Goal: Feedback & Contribution: Contribute content

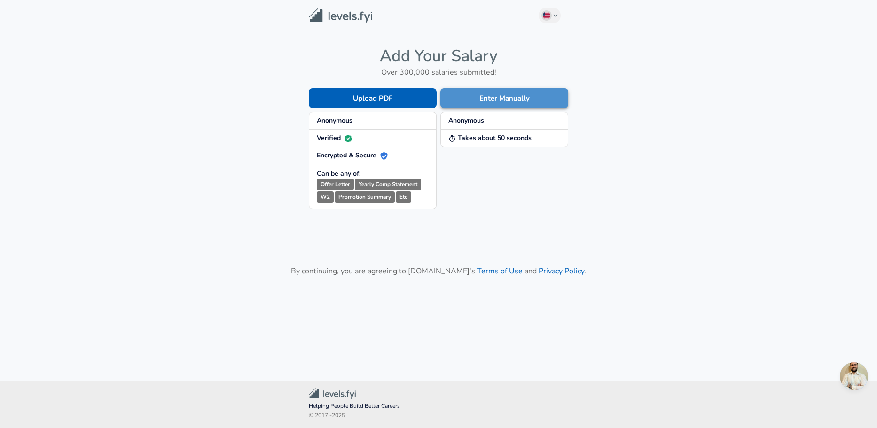
click at [465, 93] on button "Enter Manually" at bounding box center [504, 98] width 128 height 20
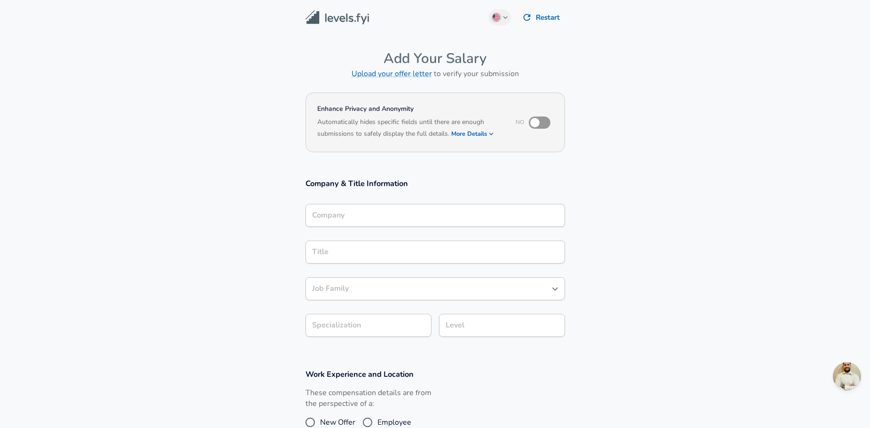
click at [388, 225] on div "Company" at bounding box center [434, 215] width 259 height 23
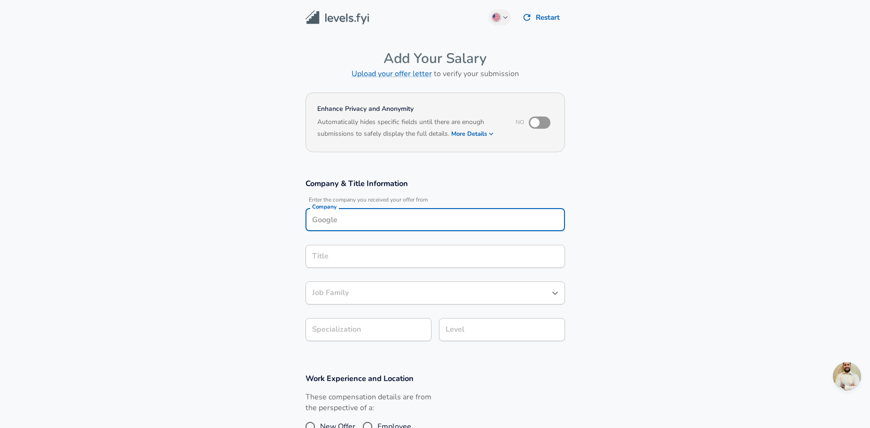
scroll to position [9, 0]
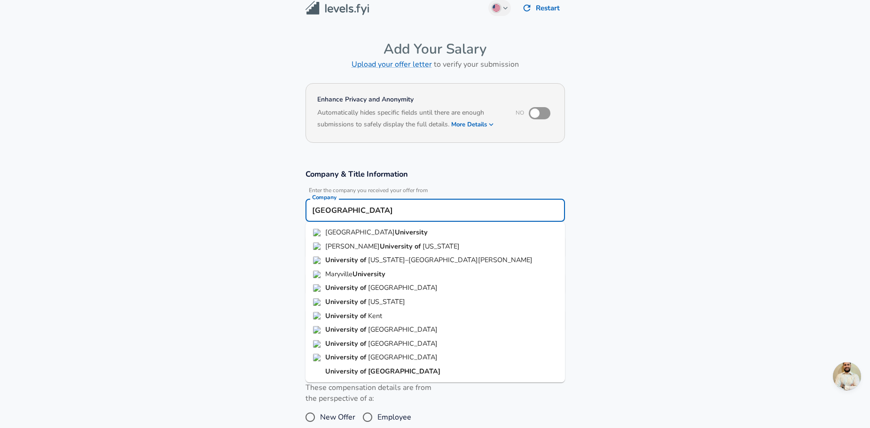
type input "[GEOGRAPHIC_DATA]"
click at [262, 221] on section "Company & Title Information Enter the company you received your offer from Comp…" at bounding box center [435, 255] width 870 height 195
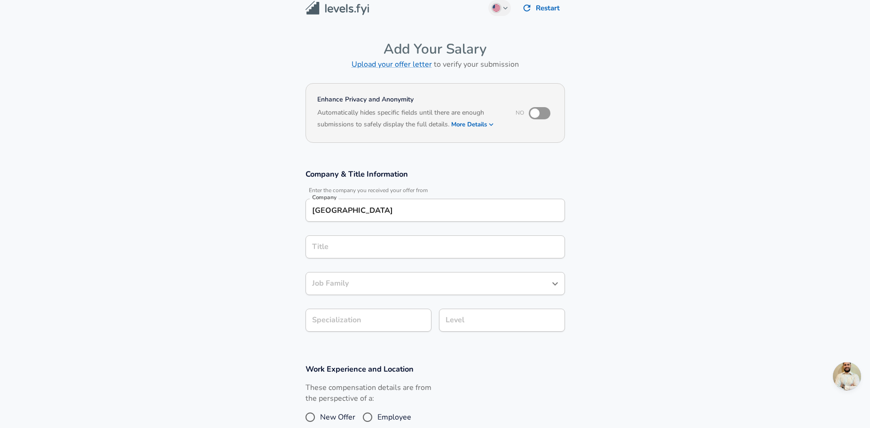
click at [346, 249] on input "Title" at bounding box center [435, 247] width 251 height 15
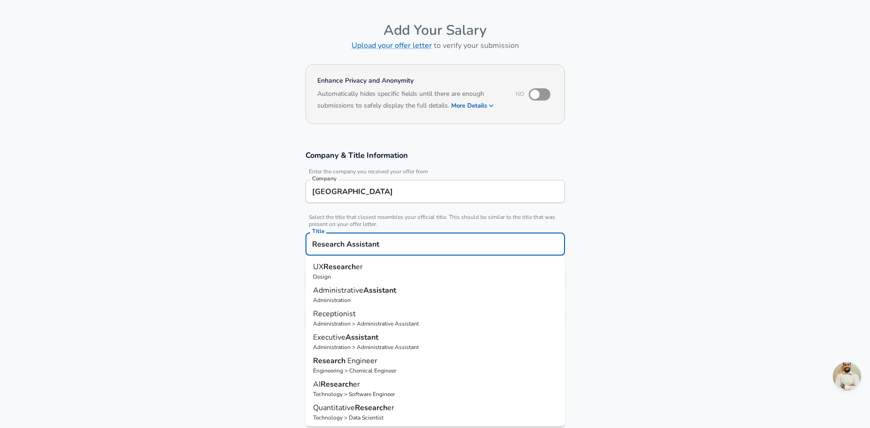
type input "Research Assistant"
click at [254, 253] on section "Company & Title Information Enter the company you received your offer from Comp…" at bounding box center [435, 244] width 870 height 211
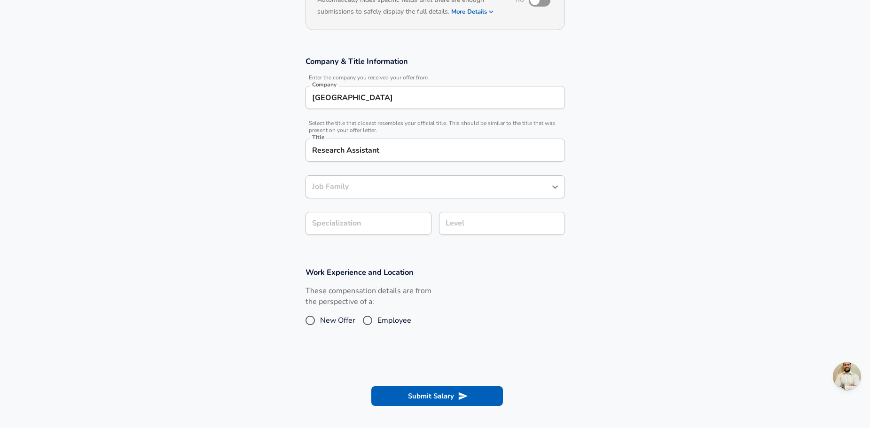
click at [385, 179] on div "Job Family" at bounding box center [434, 186] width 259 height 23
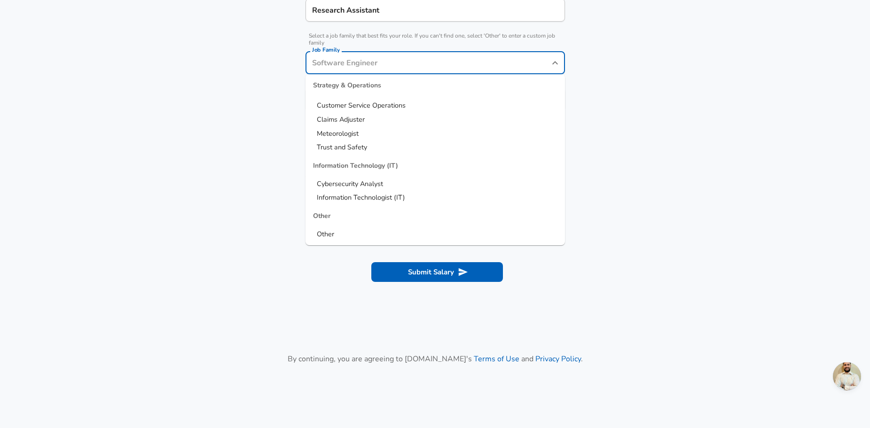
scroll to position [325, 0]
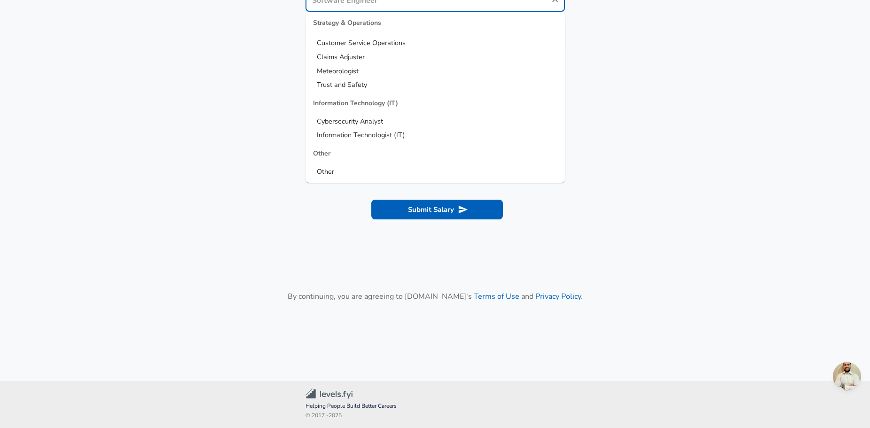
click at [329, 165] on div "Other" at bounding box center [434, 153] width 259 height 23
click at [328, 170] on span "Other" at bounding box center [325, 171] width 17 height 9
type input "Other"
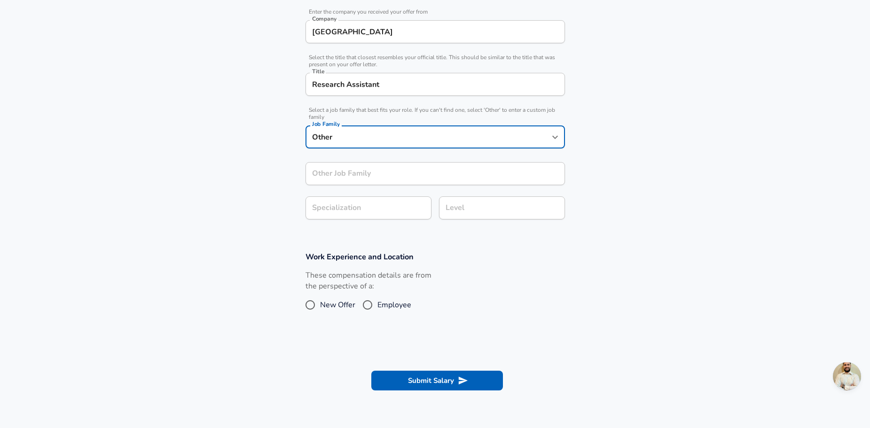
scroll to position [184, 0]
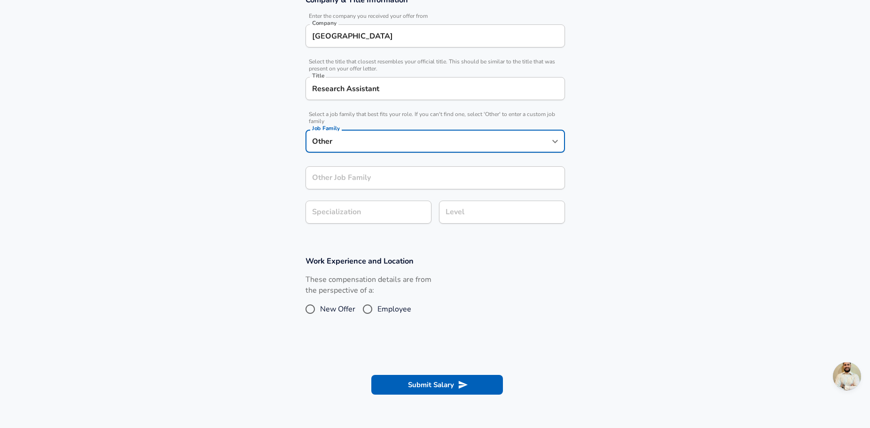
click at [340, 181] on input "Other Job Family" at bounding box center [434, 177] width 259 height 23
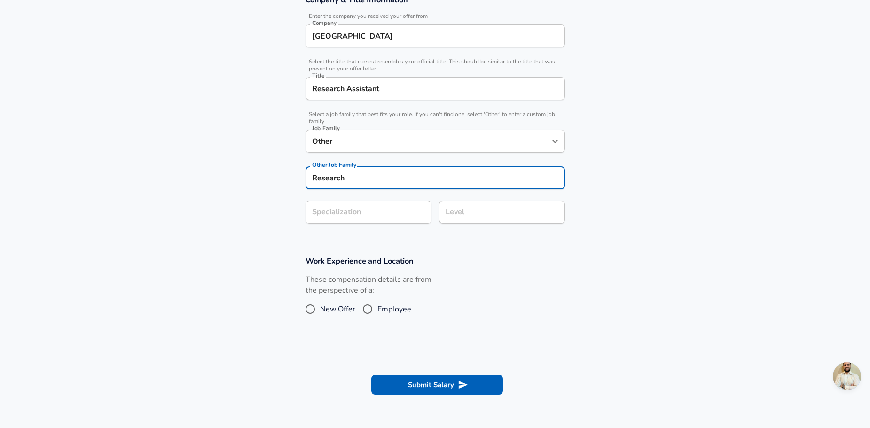
type input "Research"
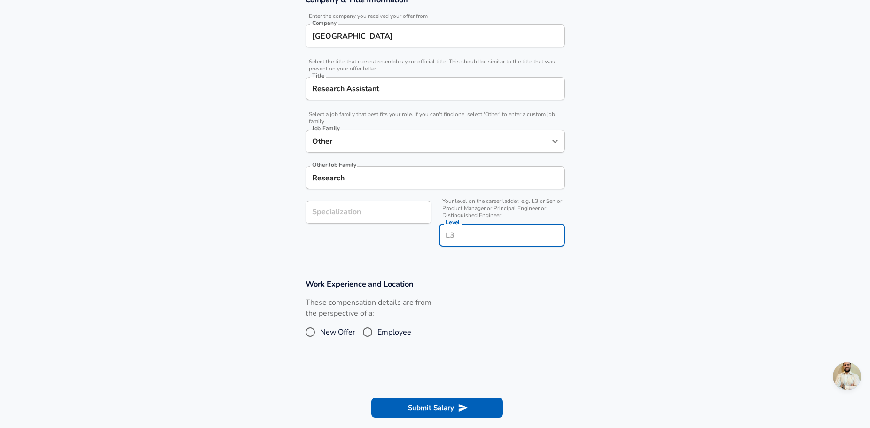
click at [458, 224] on div "Level Level" at bounding box center [502, 236] width 126 height 25
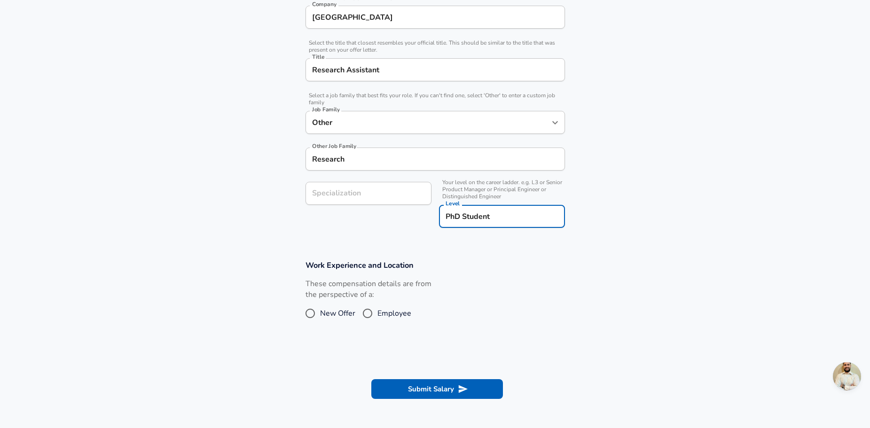
type input "PhD Student"
click at [366, 227] on div "Specialization Specialization" at bounding box center [364, 204] width 133 height 60
click at [371, 312] on input "Employee" at bounding box center [367, 313] width 20 height 15
radio input "true"
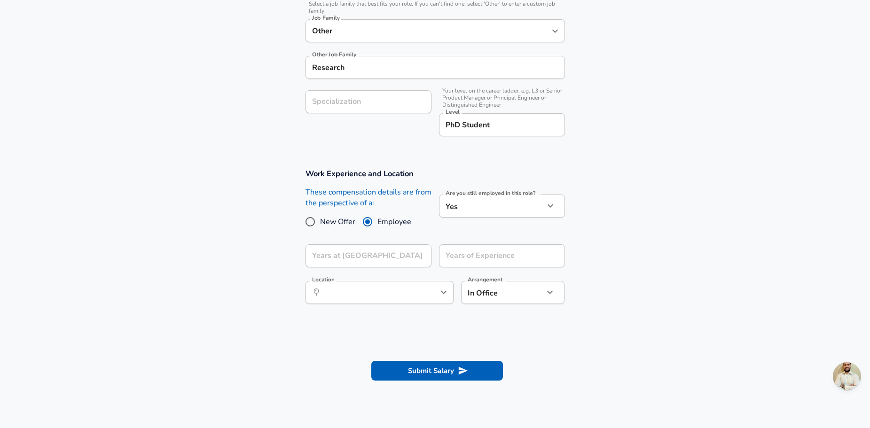
scroll to position [296, 0]
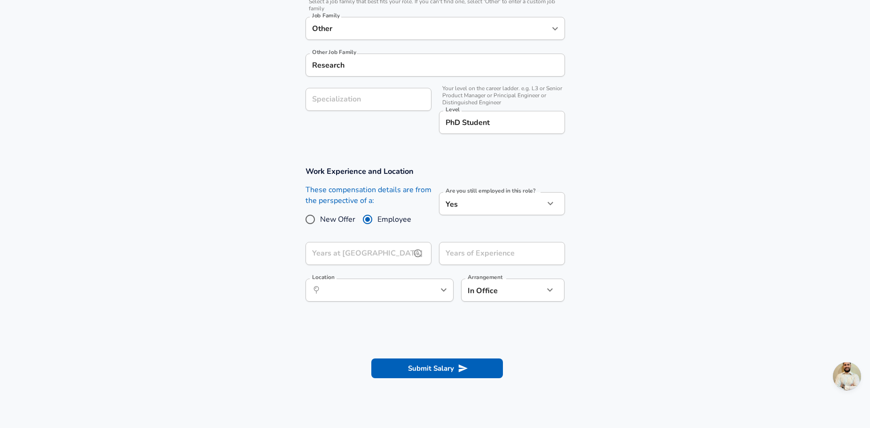
click at [383, 254] on input "Years at [GEOGRAPHIC_DATA]" at bounding box center [357, 253] width 105 height 23
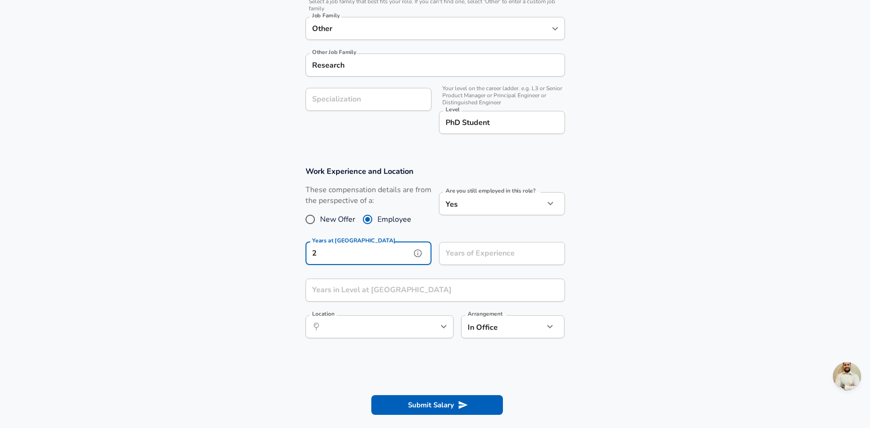
type input "2"
click at [471, 255] on input "Years of Experience" at bounding box center [491, 253] width 105 height 23
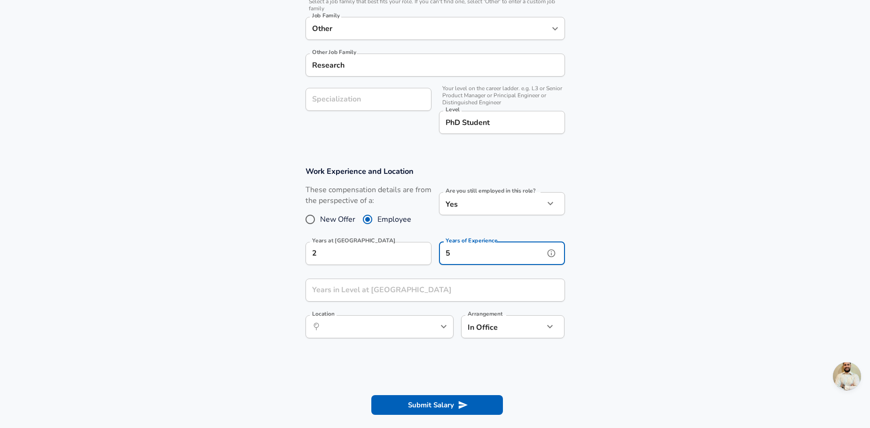
type input "5"
click at [396, 288] on input "Years in Level at [GEOGRAPHIC_DATA]" at bounding box center [424, 290] width 239 height 23
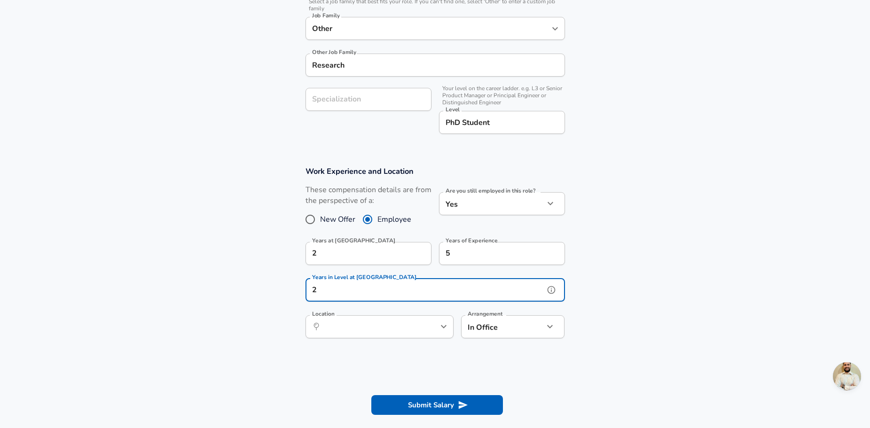
type input "2"
click at [381, 332] on input "Location" at bounding box center [369, 326] width 96 height 15
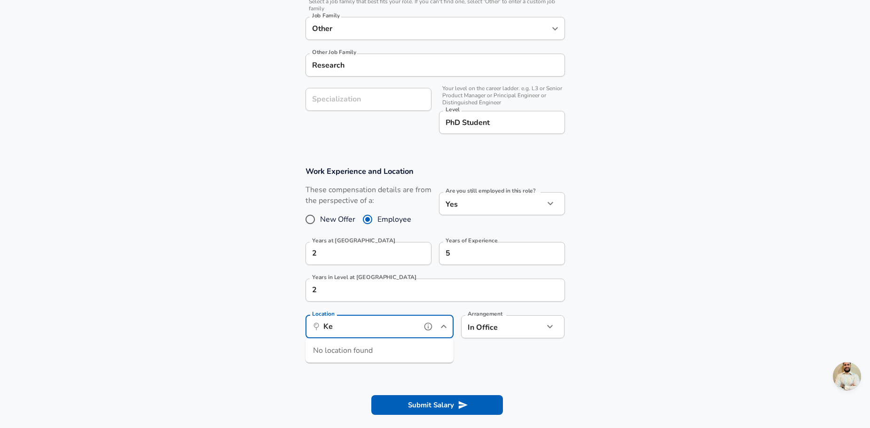
type input "K"
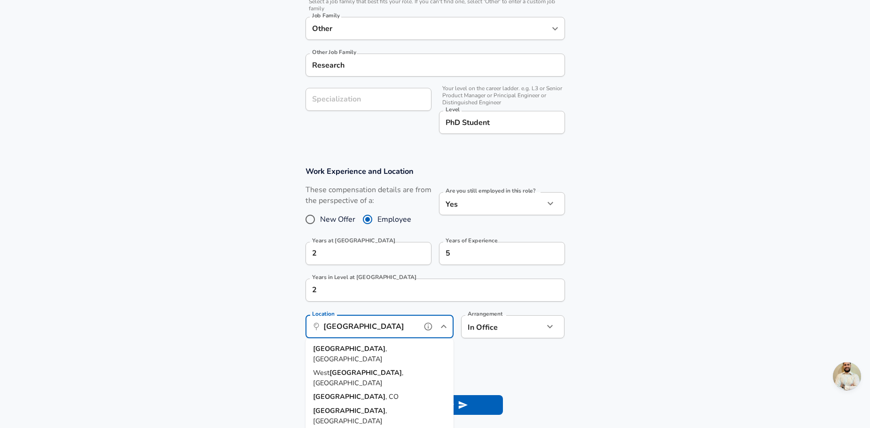
click at [351, 346] on span ", [GEOGRAPHIC_DATA]" at bounding box center [350, 354] width 74 height 20
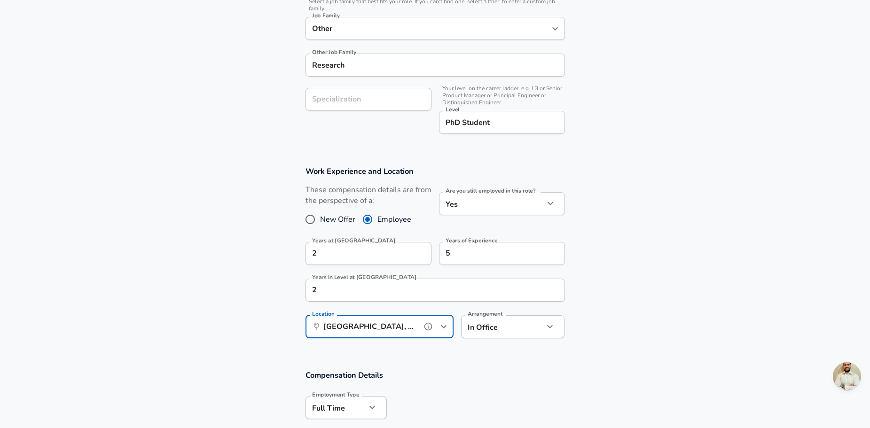
type input "[GEOGRAPHIC_DATA], [GEOGRAPHIC_DATA]"
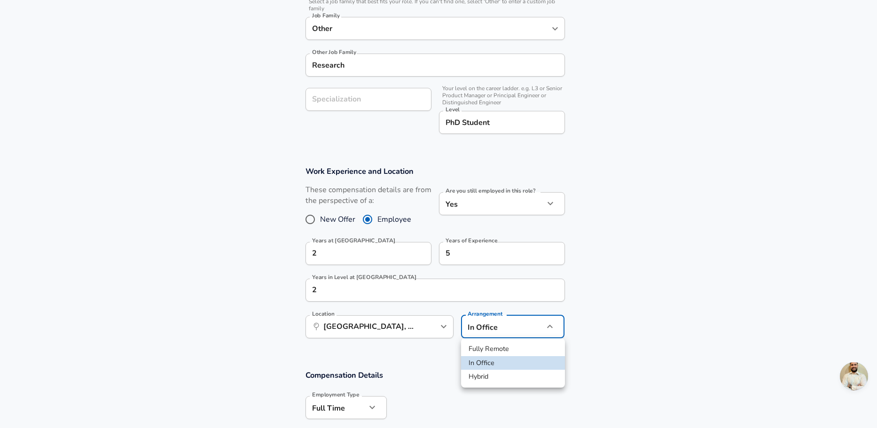
click at [500, 332] on div at bounding box center [438, 214] width 877 height 428
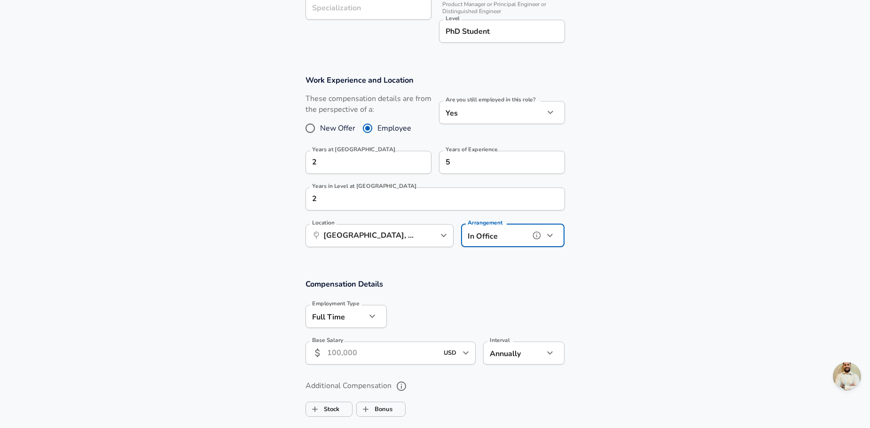
scroll to position [390, 0]
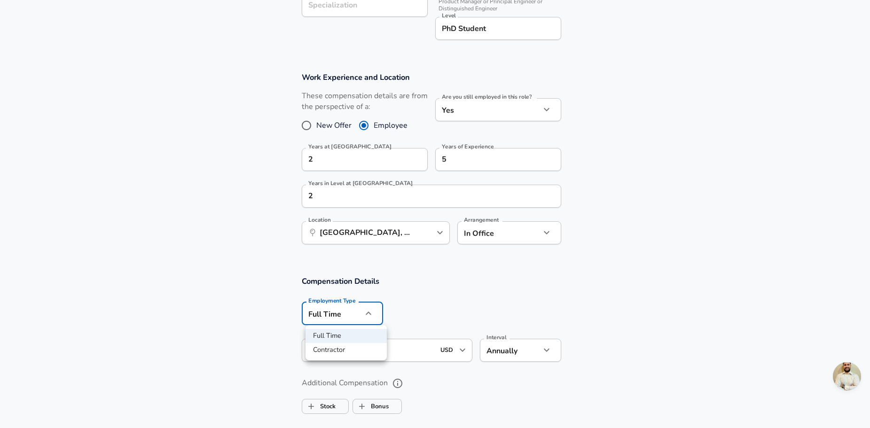
click at [357, 307] on div at bounding box center [438, 214] width 877 height 428
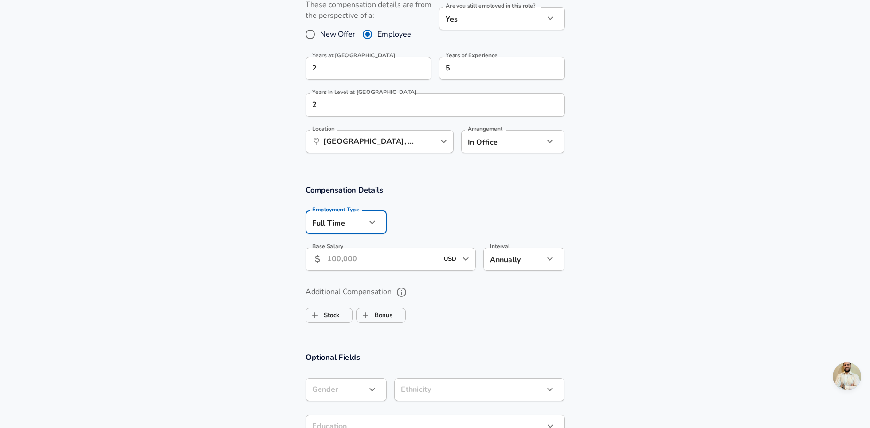
scroll to position [484, 0]
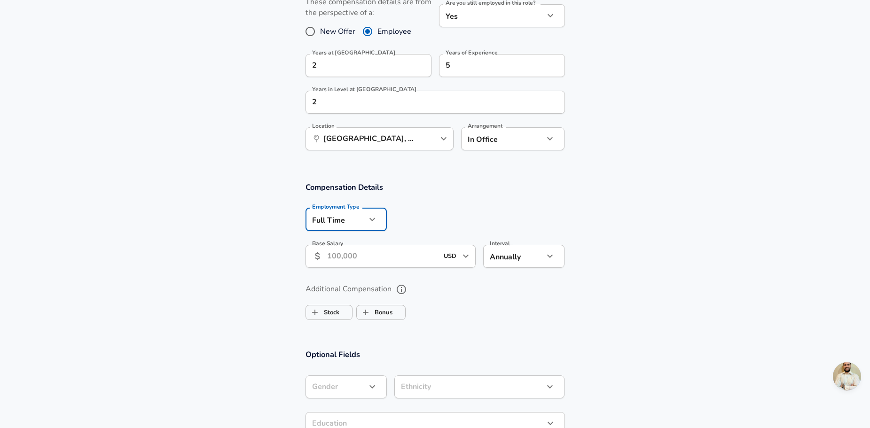
click at [365, 264] on input "Base Salary" at bounding box center [382, 256] width 111 height 23
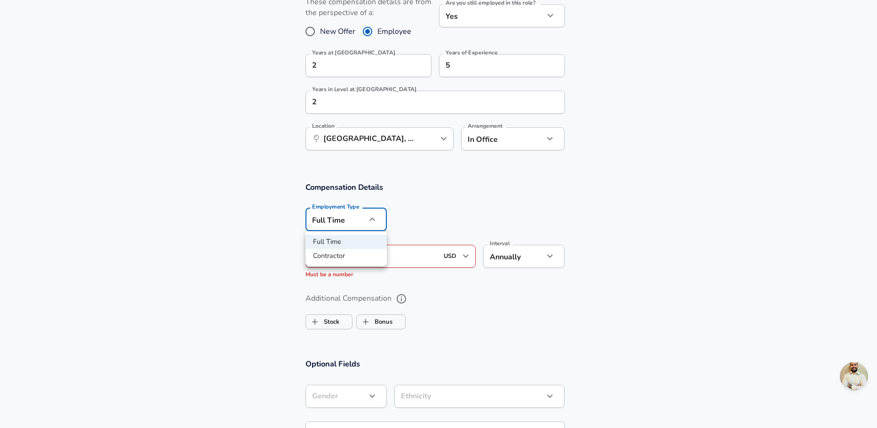
click at [361, 217] on div at bounding box center [438, 214] width 877 height 428
click at [343, 257] on input "Base Salary" at bounding box center [382, 256] width 111 height 23
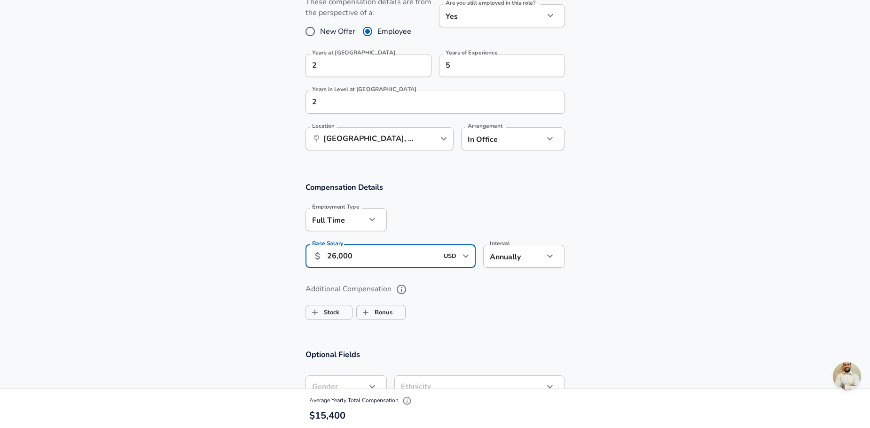
type input "26,000"
click at [492, 311] on ul "Stock Bonus" at bounding box center [434, 310] width 259 height 19
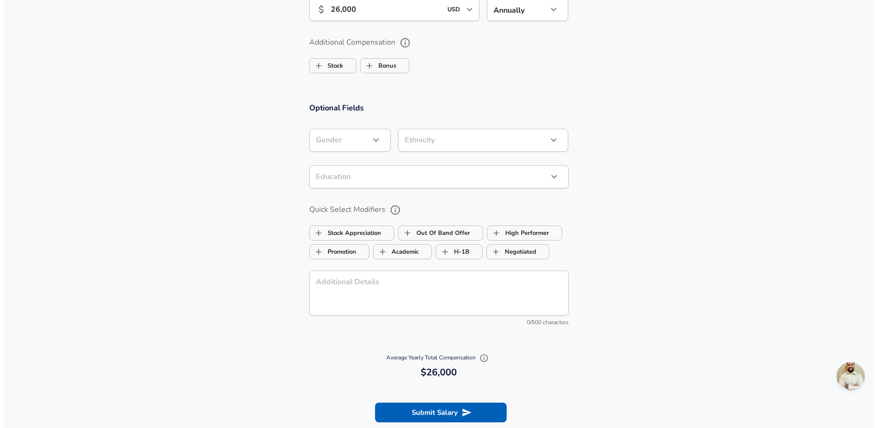
scroll to position [766, 0]
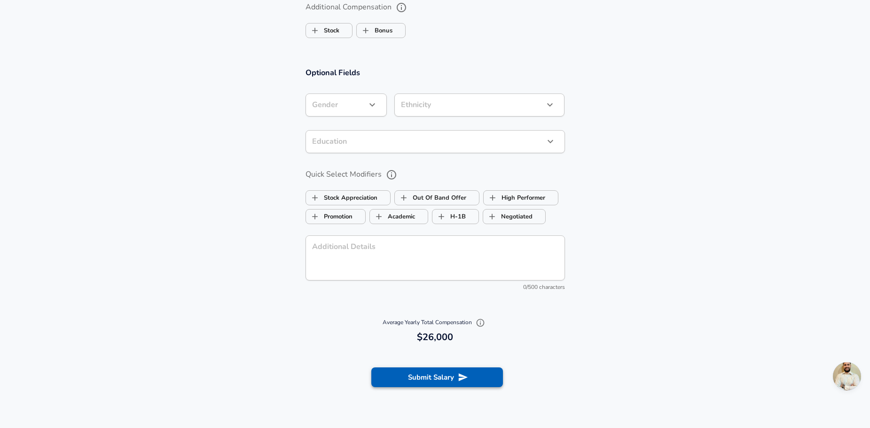
click at [426, 378] on button "Submit Salary" at bounding box center [437, 377] width 132 height 20
